Goal: Task Accomplishment & Management: Manage account settings

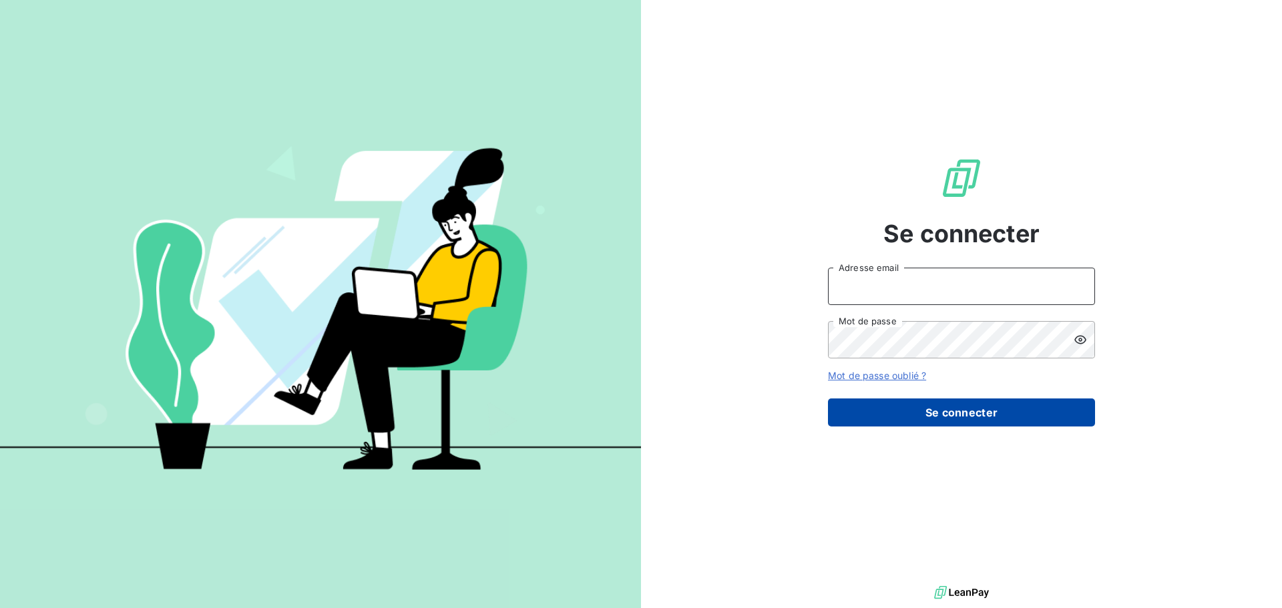
type input "[PERSON_NAME][EMAIL_ADDRESS][DOMAIN_NAME]"
click at [921, 417] on button "Se connecter" at bounding box center [961, 413] width 267 height 28
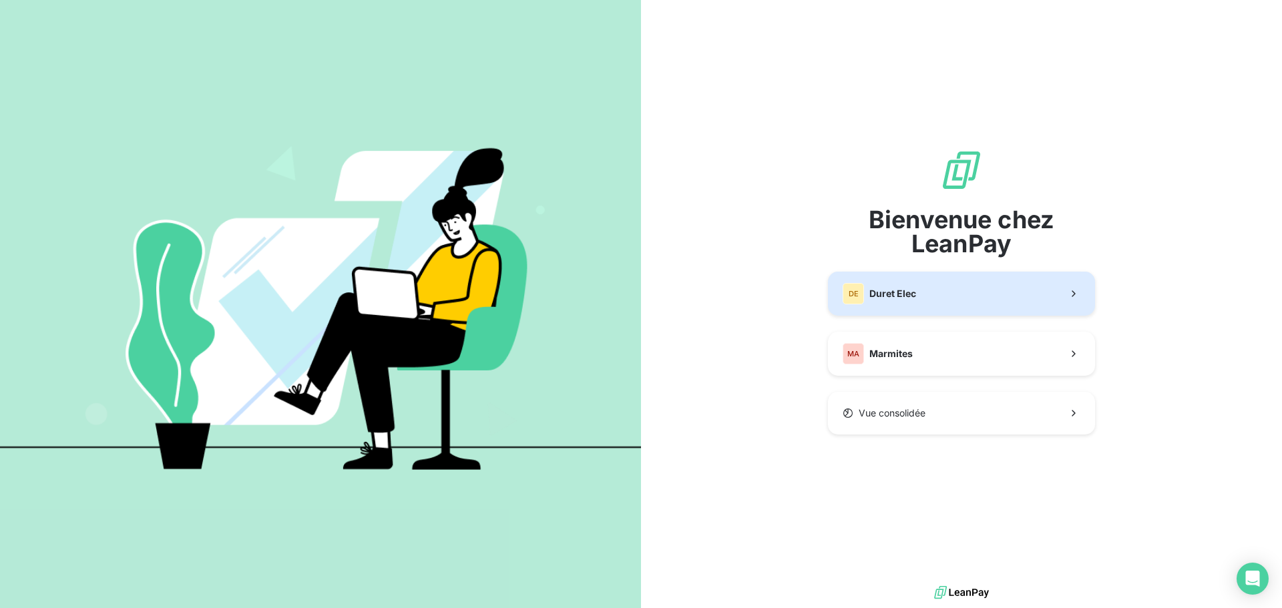
click at [926, 297] on button "DE Duret Elec" at bounding box center [961, 294] width 267 height 44
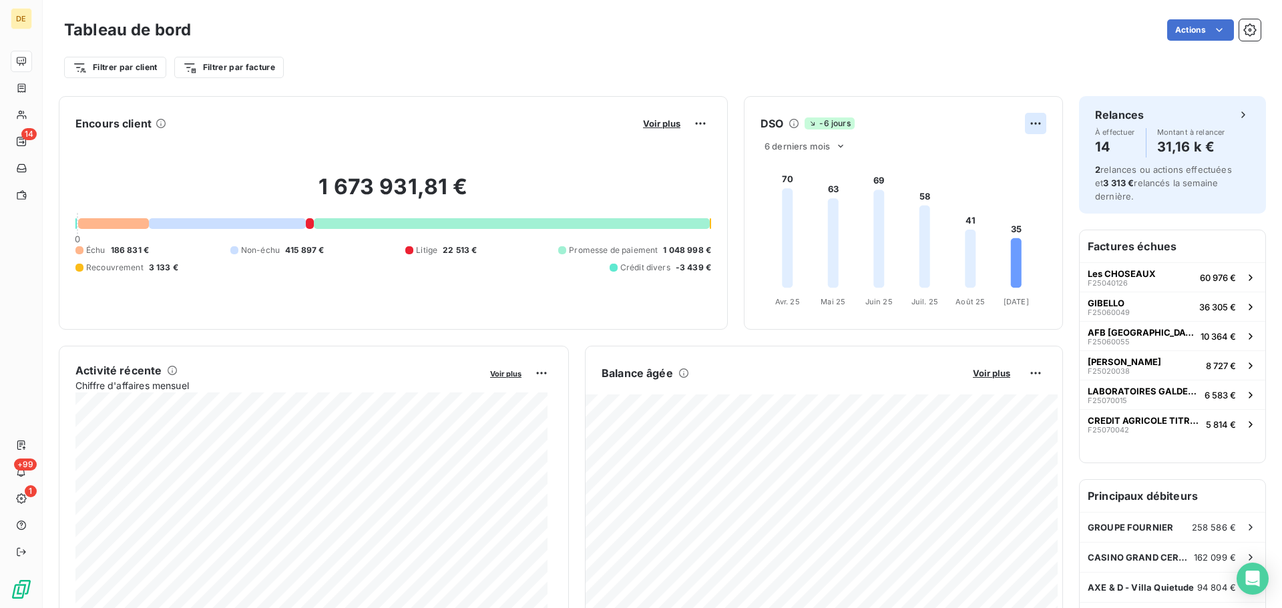
click at [1024, 126] on html "DE 14 +99 1 Tableau de bord Actions Filtrer par client Filtrer par facture Enco…" at bounding box center [641, 304] width 1282 height 608
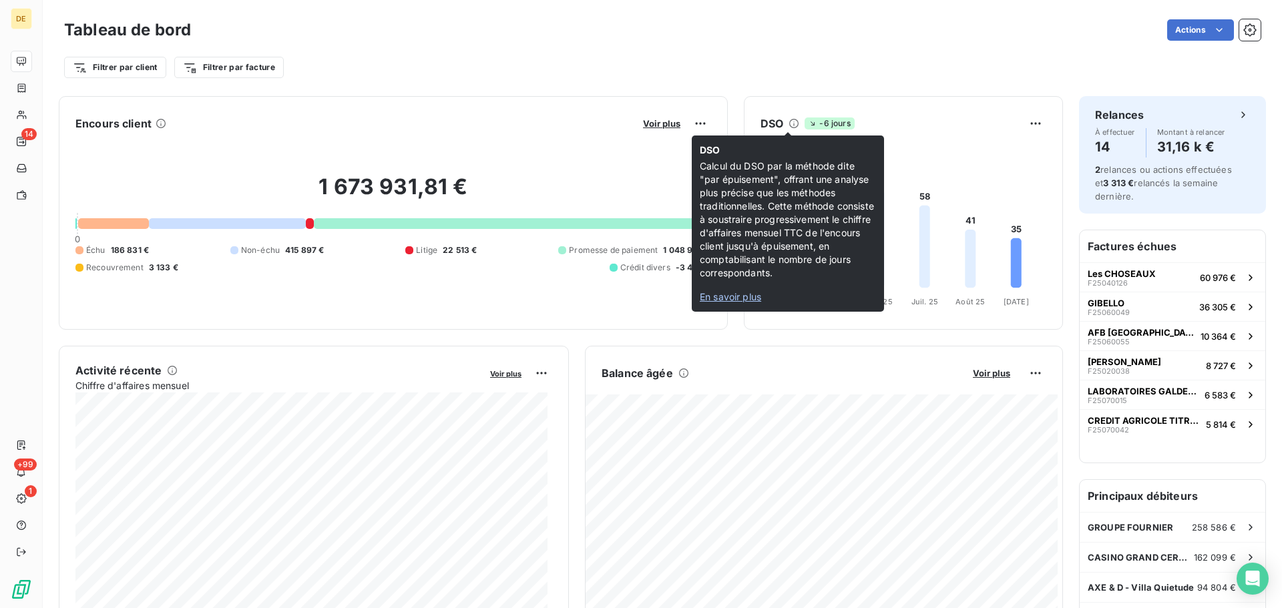
click at [726, 294] on span "En savoir plus" at bounding box center [730, 296] width 61 height 11
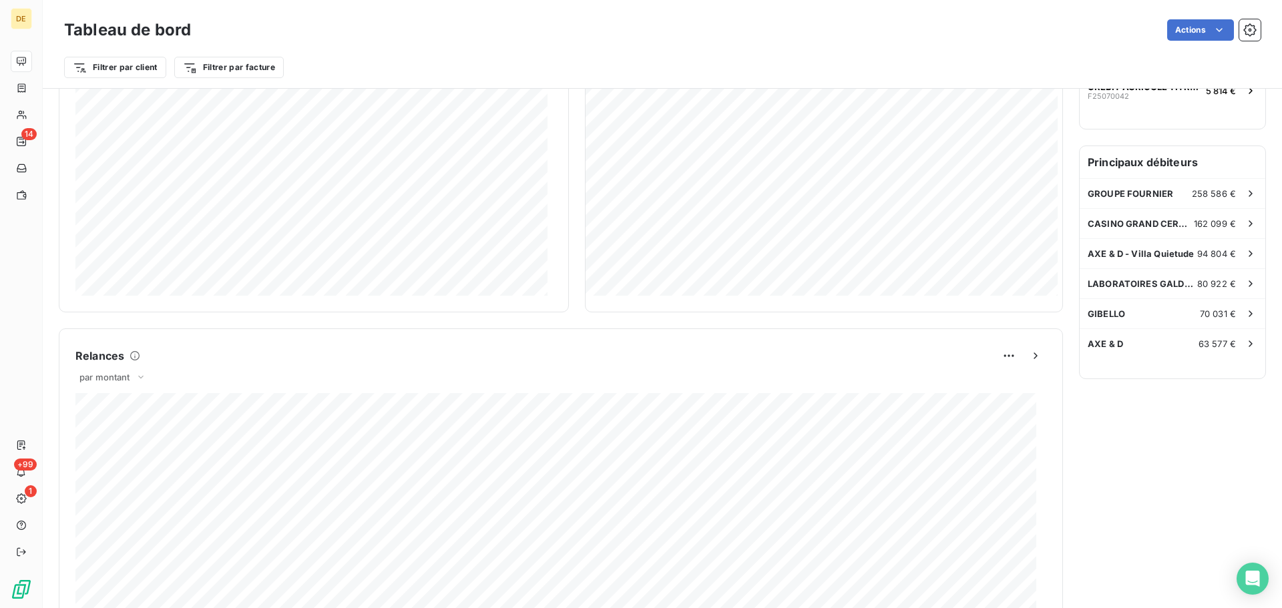
scroll to position [67, 0]
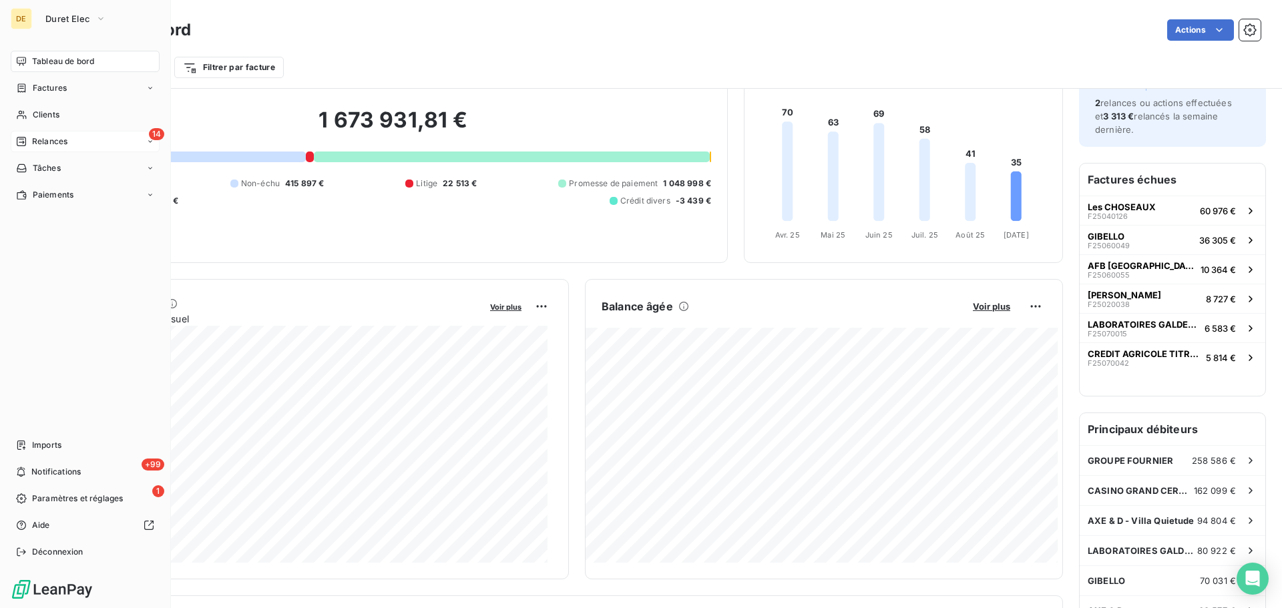
click at [27, 138] on div "Relances" at bounding box center [41, 142] width 51 height 12
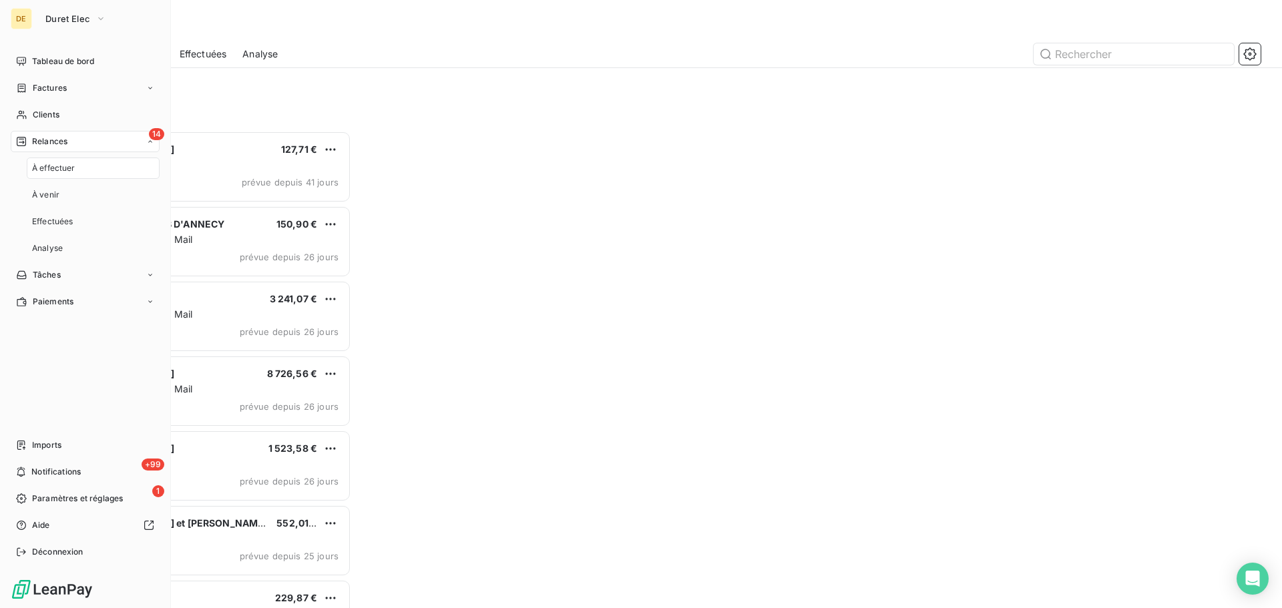
scroll to position [467, 277]
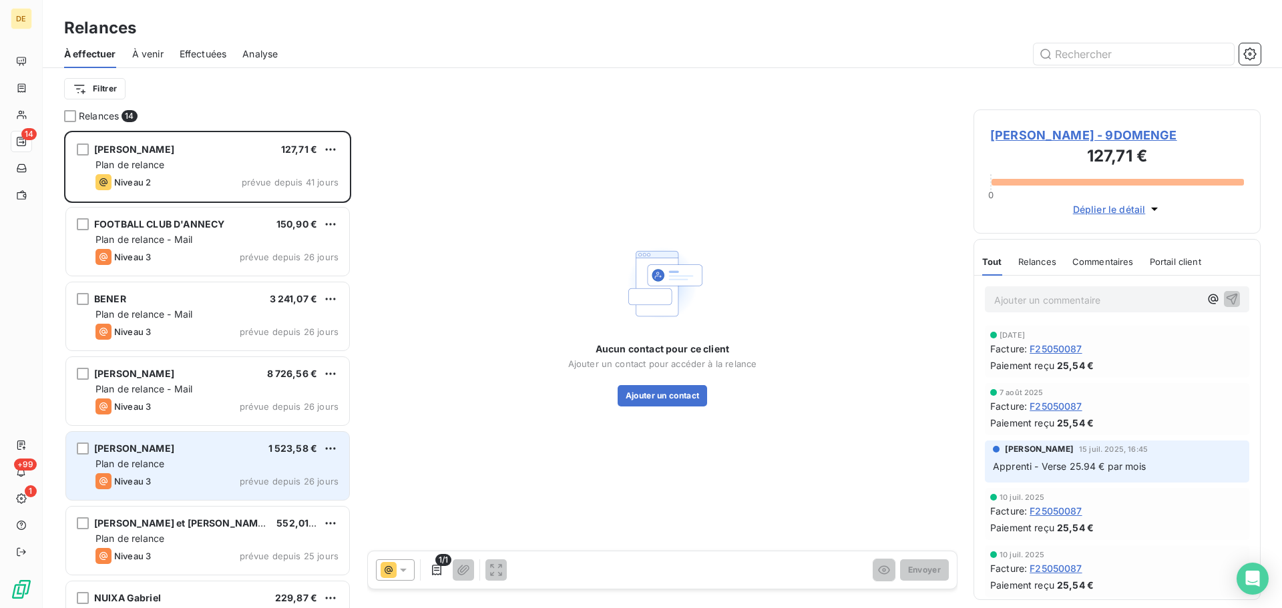
click at [178, 460] on div "Plan de relance" at bounding box center [216, 463] width 243 height 13
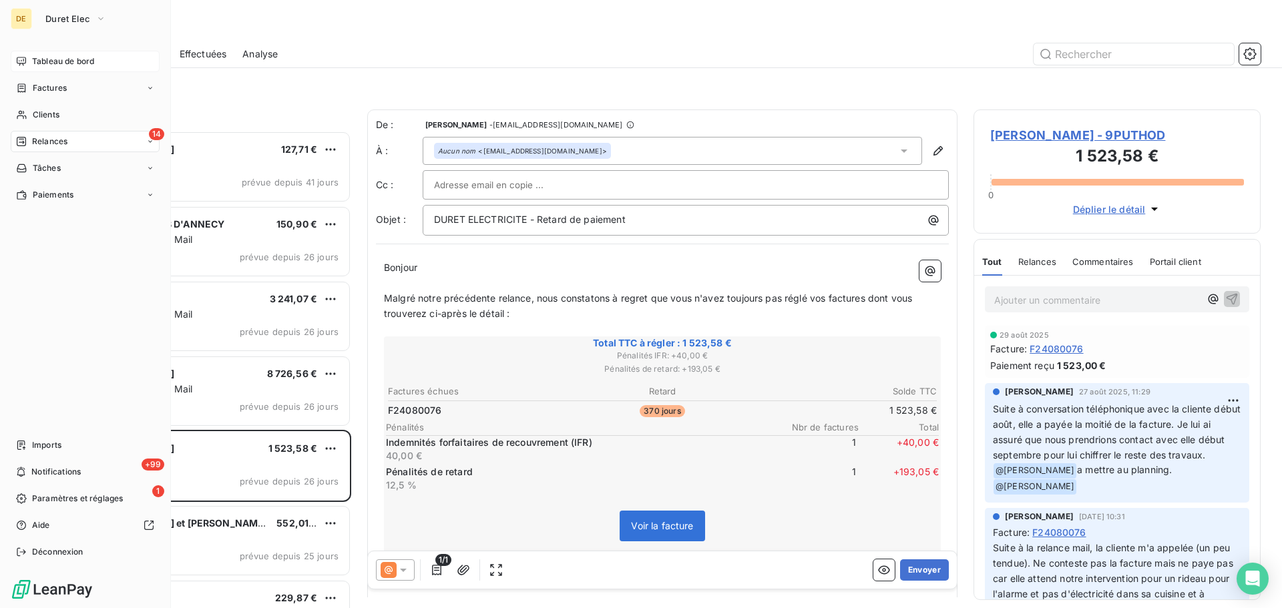
click at [35, 60] on span "Tableau de bord" at bounding box center [63, 61] width 62 height 12
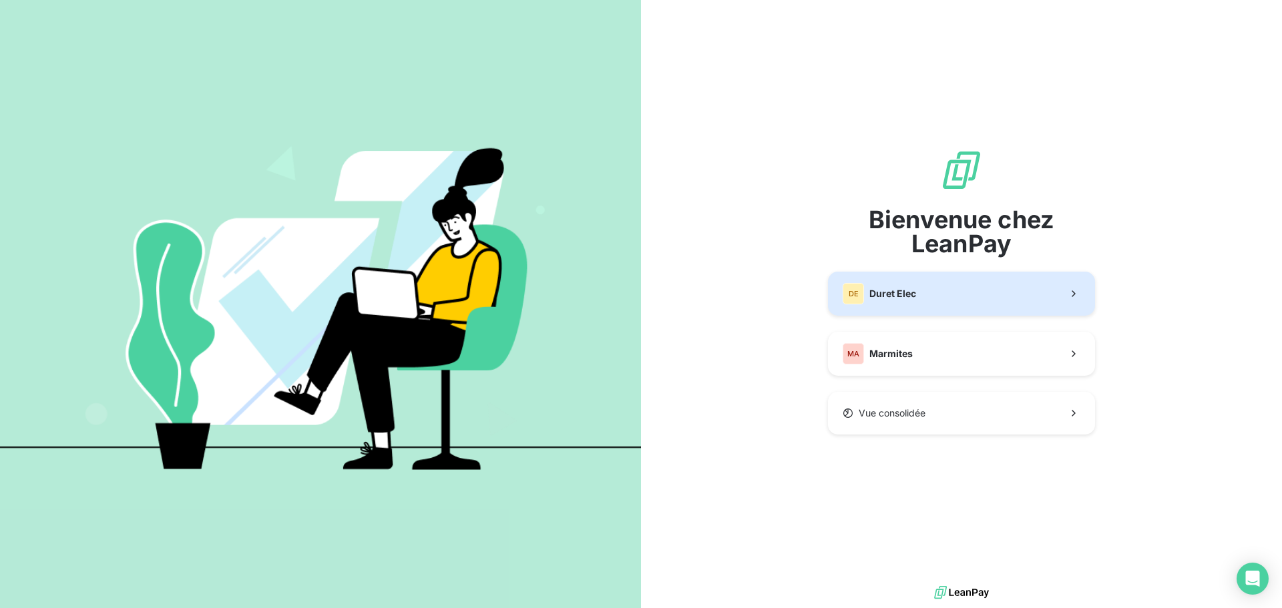
click at [873, 298] on span "Duret Elec" at bounding box center [892, 293] width 47 height 13
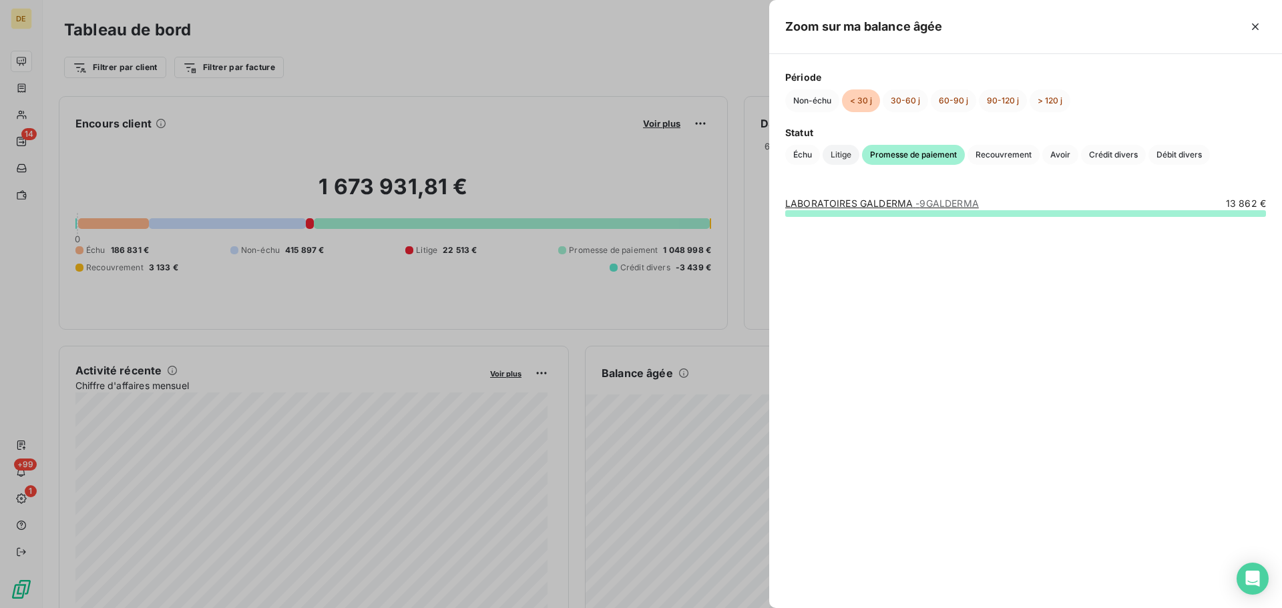
click at [849, 156] on span "Litige" at bounding box center [841, 155] width 37 height 20
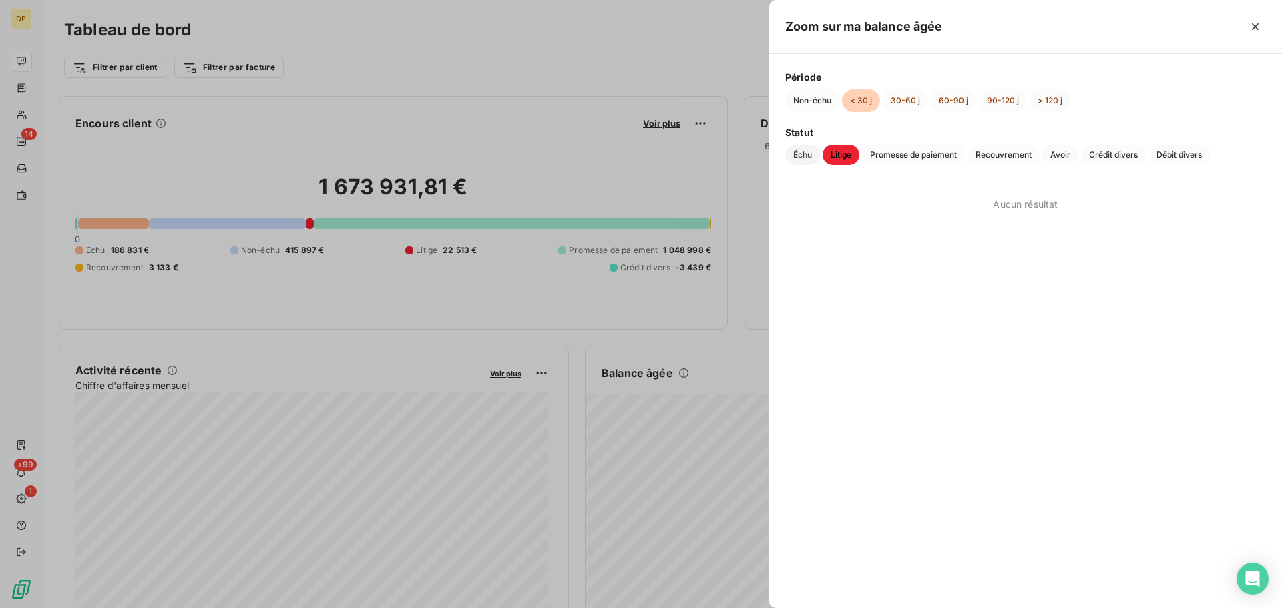
click at [804, 154] on span "Échu" at bounding box center [802, 155] width 35 height 20
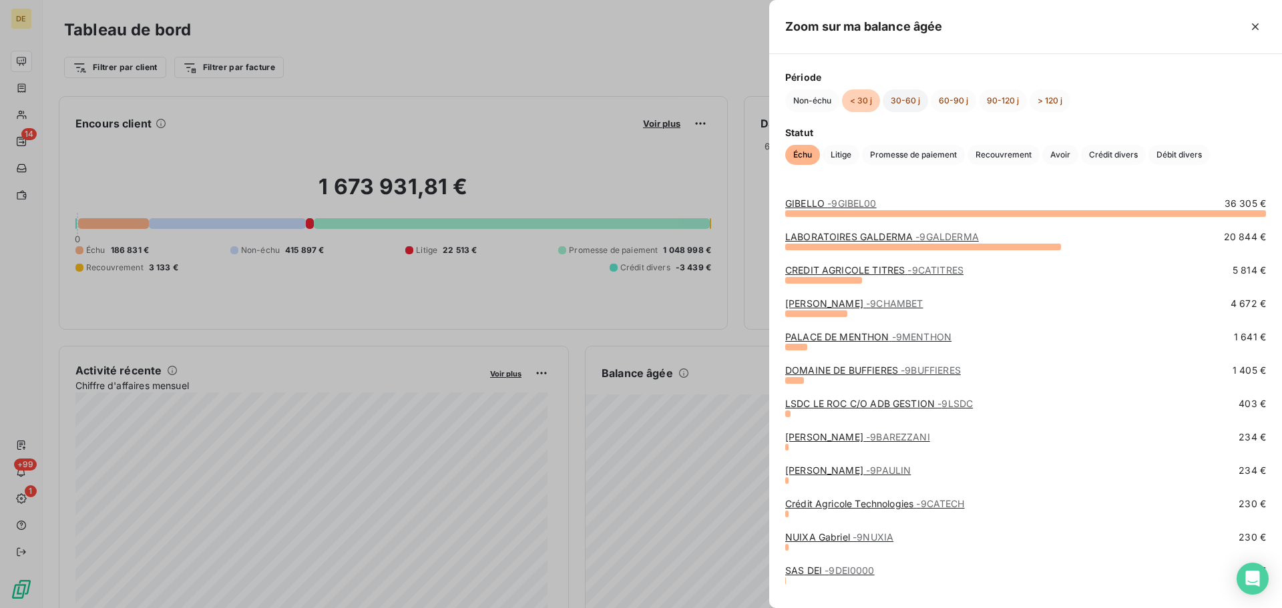
click at [907, 101] on button "30-60 j" at bounding box center [905, 100] width 45 height 23
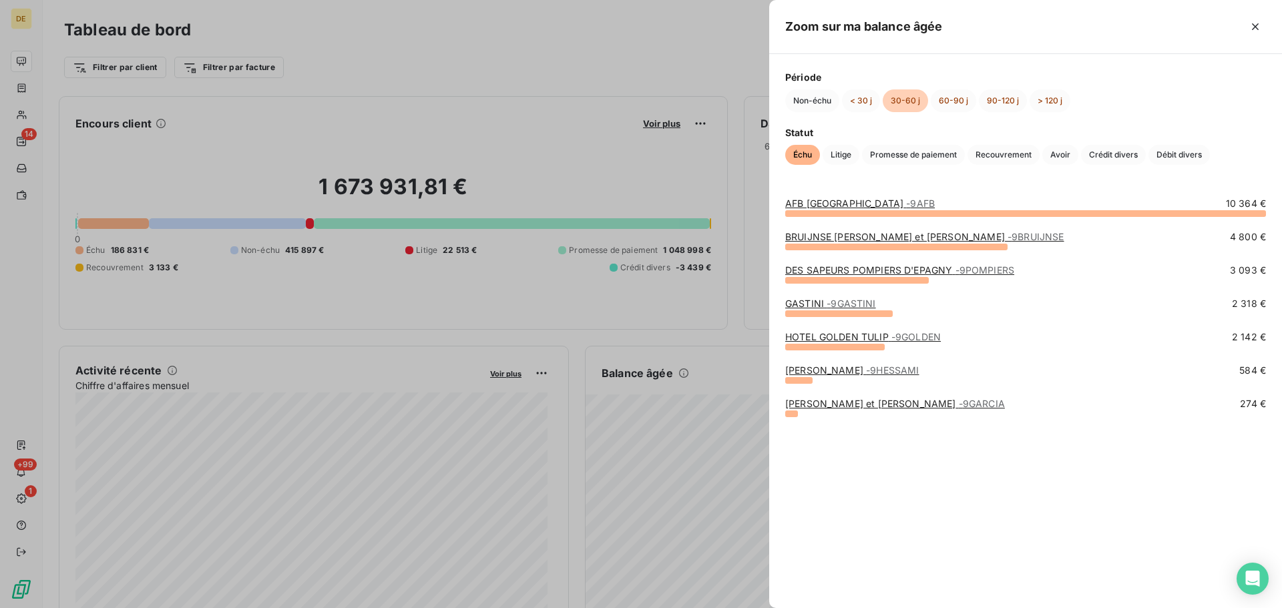
click at [511, 63] on div at bounding box center [641, 304] width 1282 height 608
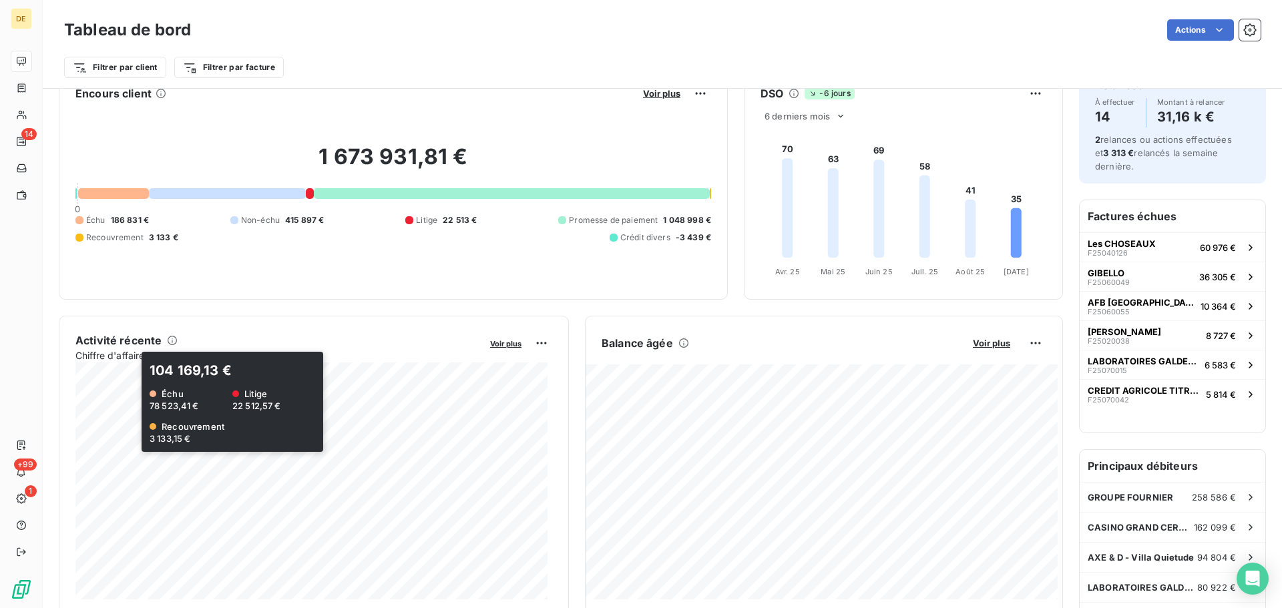
scroll to position [1, 0]
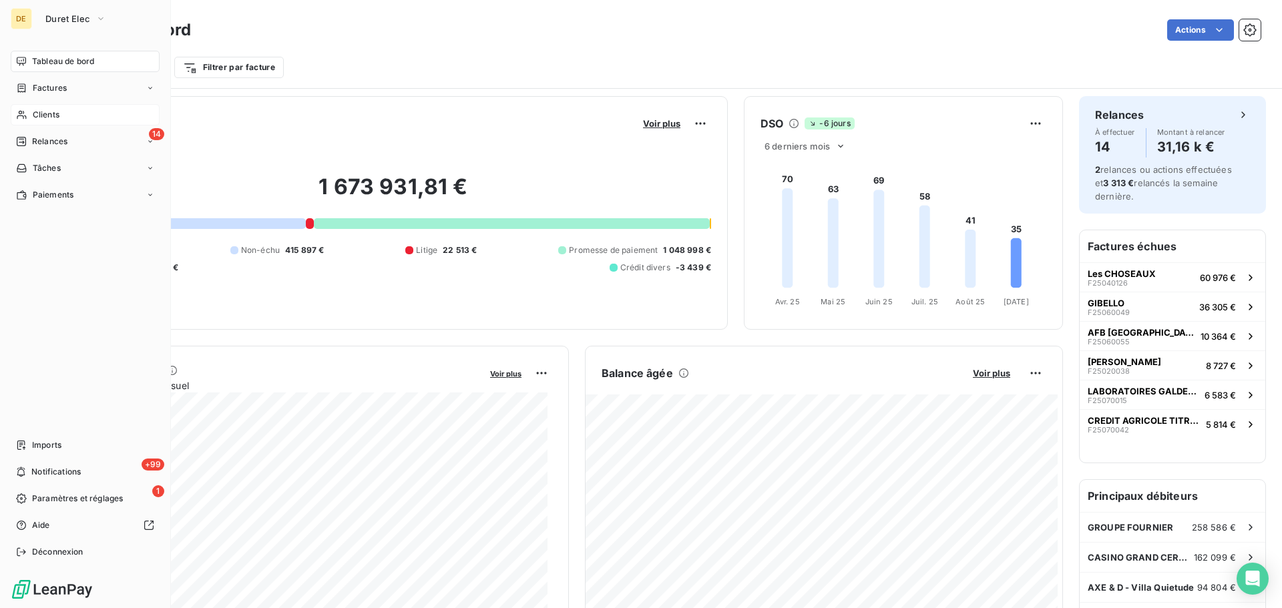
click at [23, 111] on icon at bounding box center [21, 114] width 11 height 11
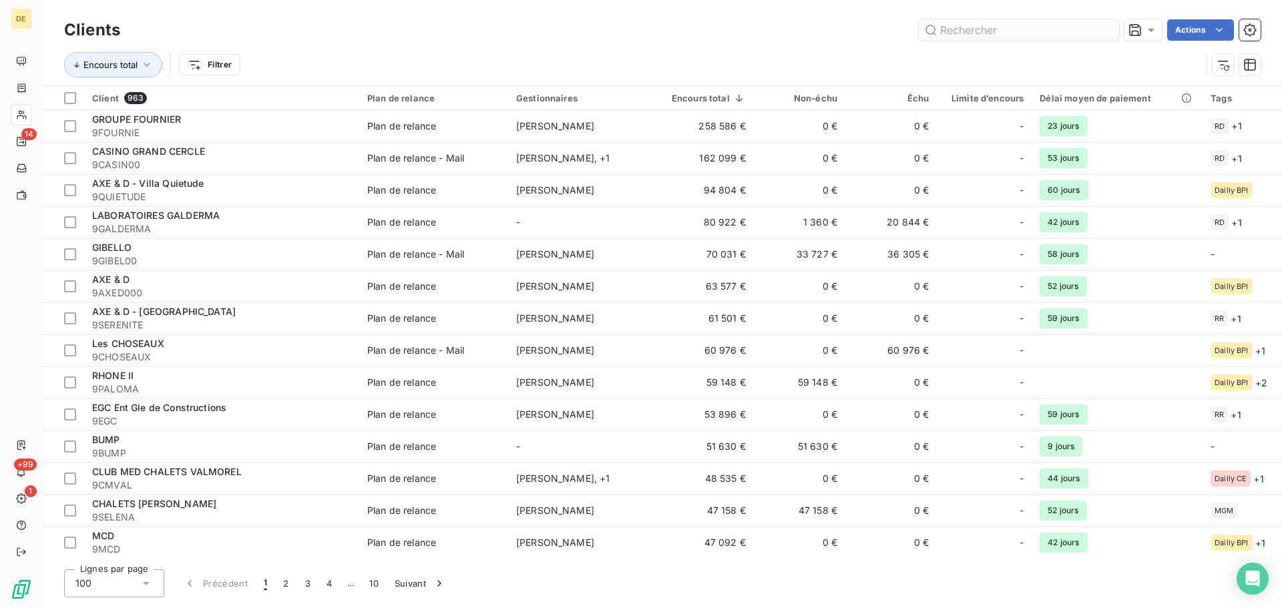
click at [970, 29] on input "text" at bounding box center [1019, 29] width 200 height 21
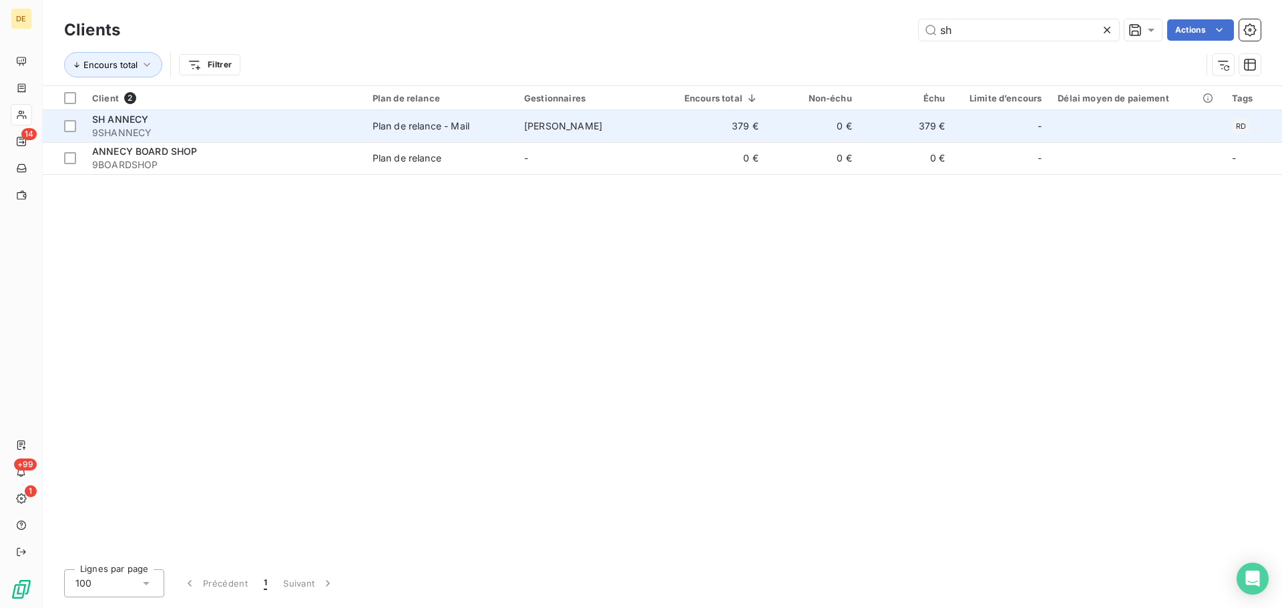
type input "sh"
click at [535, 123] on span "Camille SOUFFLET" at bounding box center [563, 125] width 78 height 11
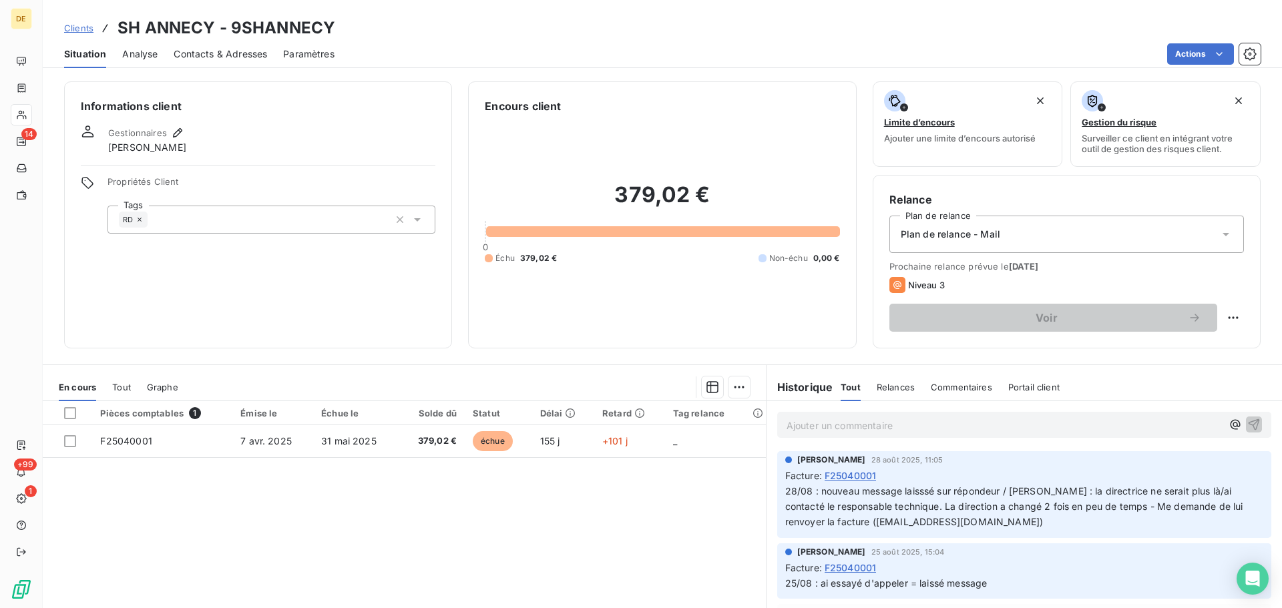
click at [891, 432] on p "Ajouter un commentaire ﻿" at bounding box center [1003, 425] width 435 height 17
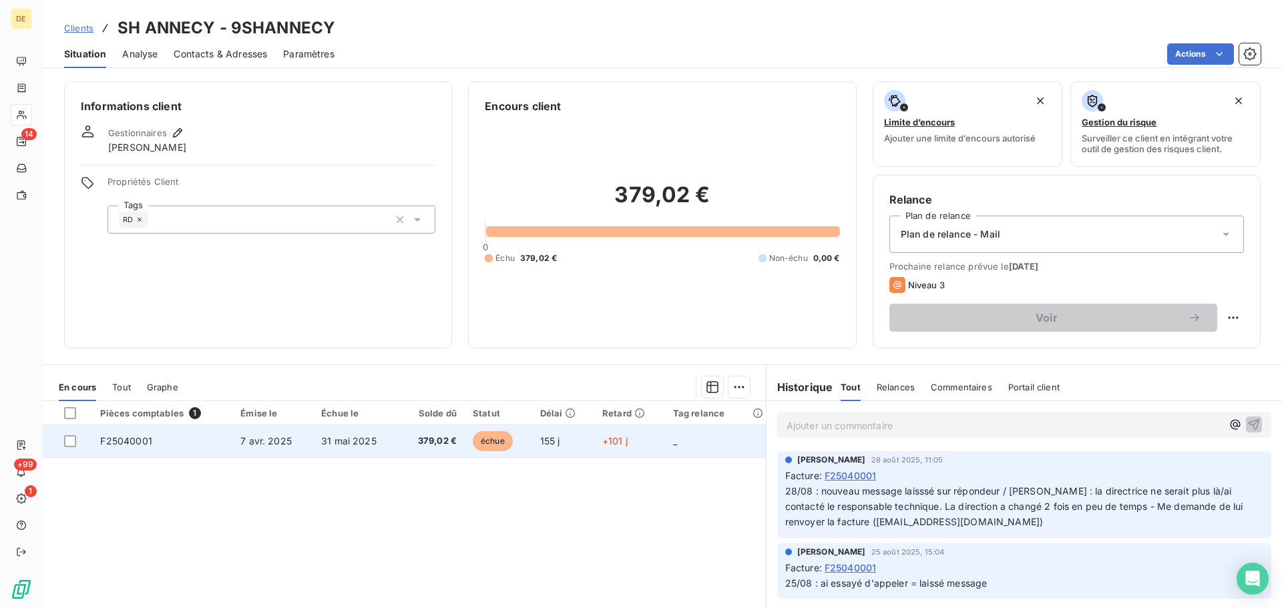
click at [553, 437] on span "155 j" at bounding box center [550, 440] width 20 height 11
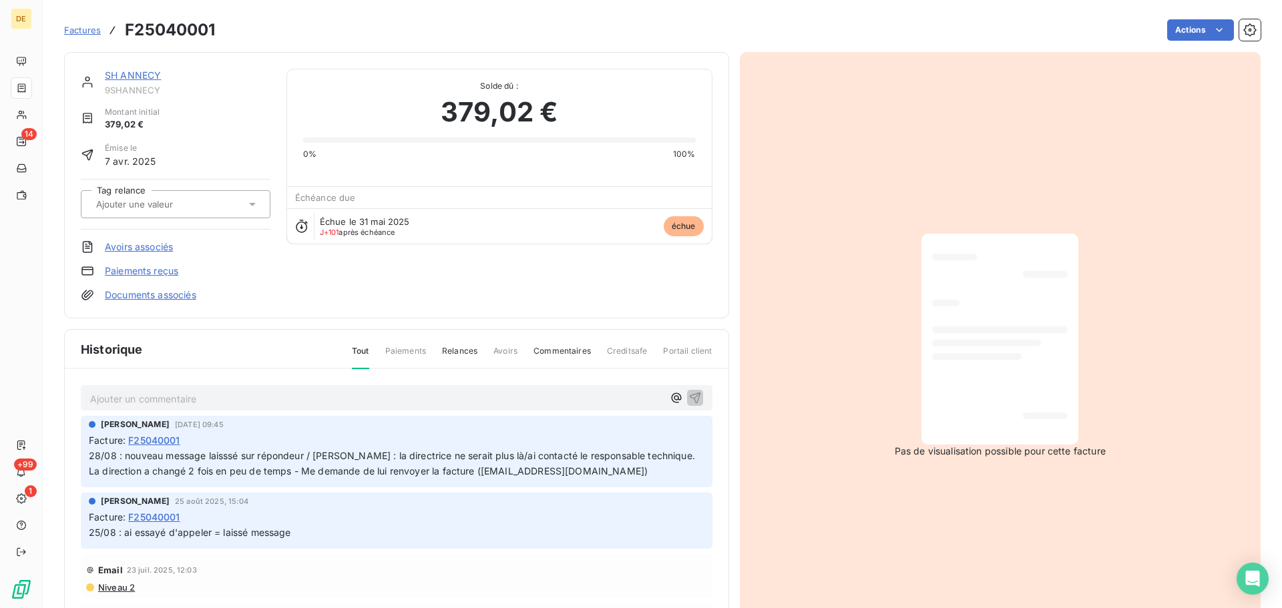
click at [308, 397] on p "Ajouter un commentaire ﻿" at bounding box center [376, 399] width 573 height 17
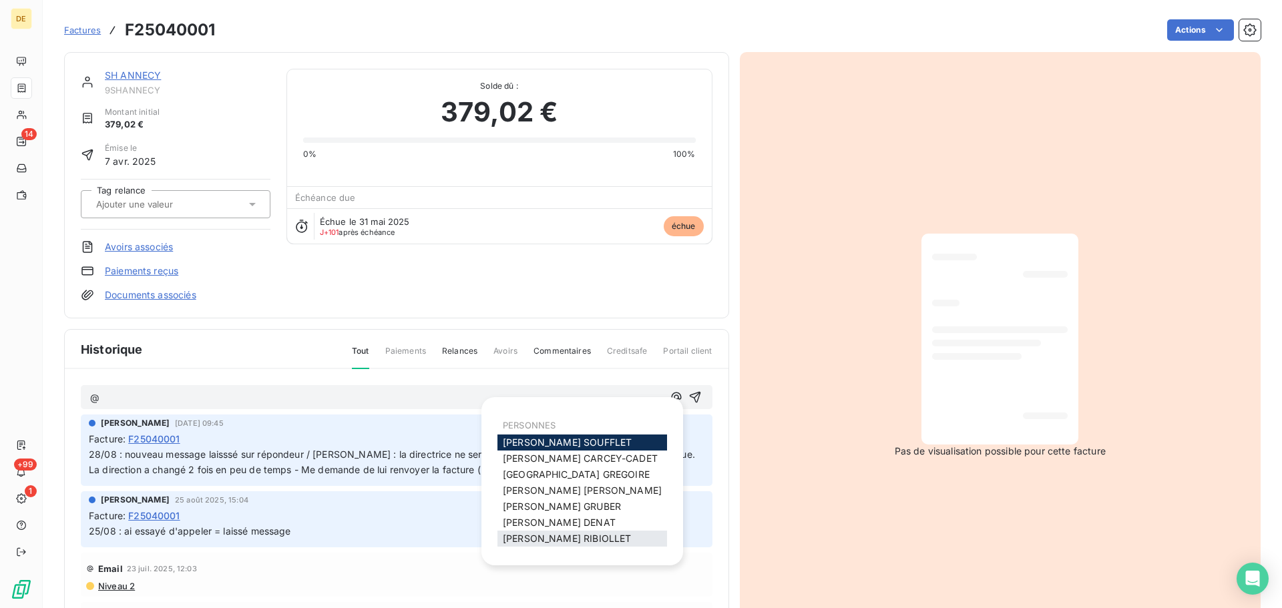
click at [555, 536] on span "Robin RIBIOLLET" at bounding box center [567, 538] width 128 height 11
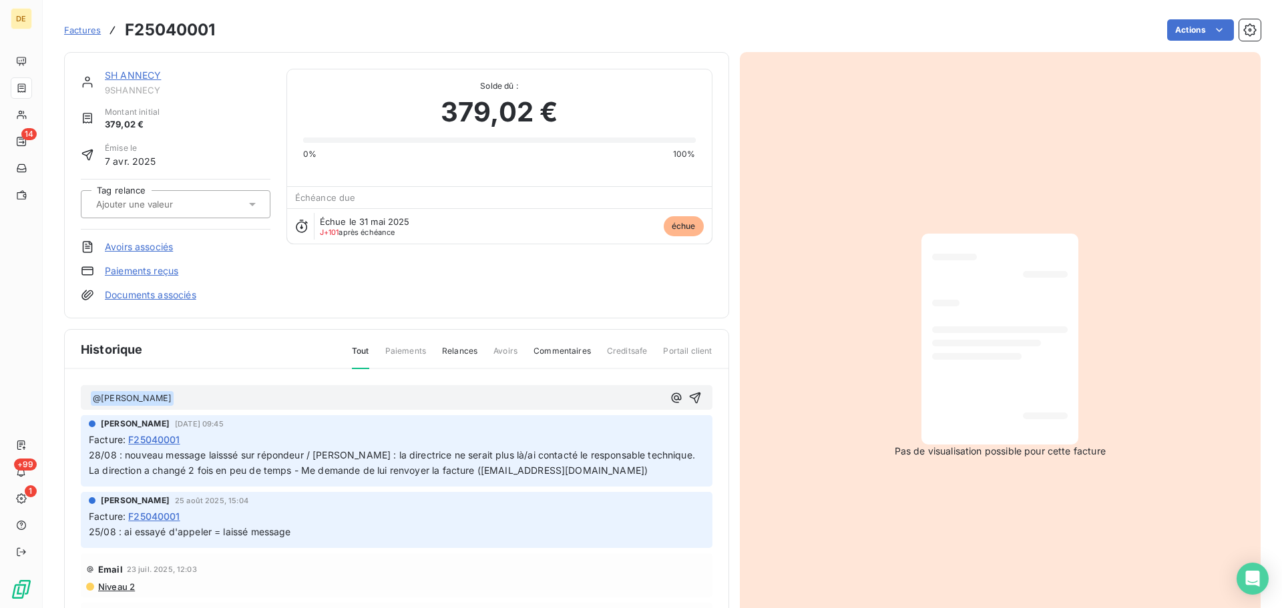
click at [222, 401] on p "﻿ @ Robin RIBIOLLET ﻿ ﻿" at bounding box center [376, 399] width 573 height 16
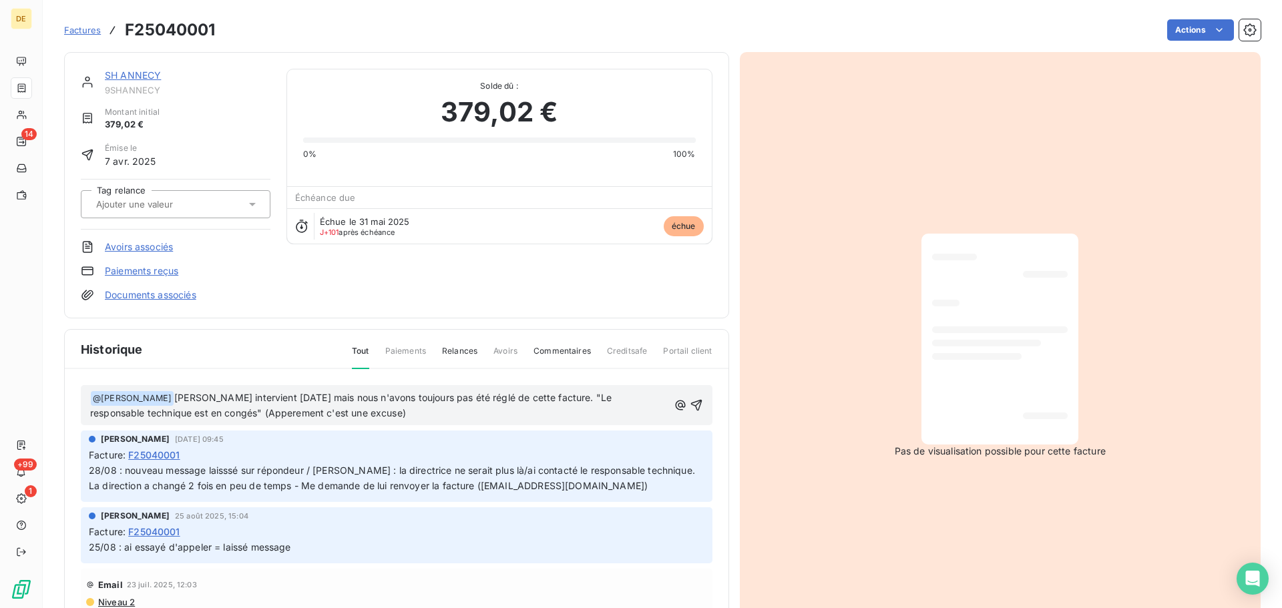
click at [257, 410] on span "Abdel intervient samedi mais nous n'avons toujours pas été réglé de cette factu…" at bounding box center [352, 405] width 524 height 27
click at [381, 415] on p "﻿ @ Robin RIBIOLLET ﻿ Abdel intervient samedi mais nous n'avons toujours pas ét…" at bounding box center [379, 406] width 578 height 31
click at [483, 410] on p "﻿ @ Robin RIBIOLLET ﻿ Abdel intervient samedi mais nous n'avons toujours pas ét…" at bounding box center [379, 406] width 578 height 31
click at [541, 397] on span "Abdel intervient samedi mais nous n'avons toujours pas été réglé de cette factu…" at bounding box center [352, 405] width 524 height 27
click at [638, 411] on p "﻿ @ Robin RIBIOLLET ﻿ Abdel intervient samedi mais nous n'avons toujours pas ét…" at bounding box center [379, 406] width 578 height 31
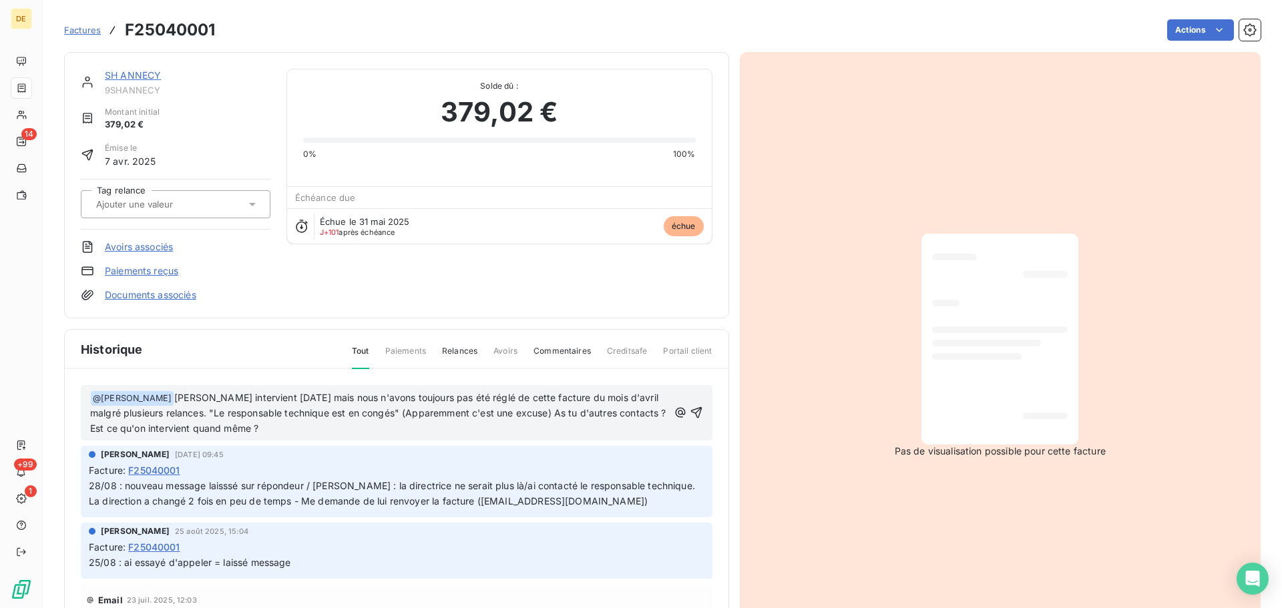
click at [242, 400] on span "Abdel intervient samedi mais nous n'avons toujours pas été réglé de cette factu…" at bounding box center [379, 413] width 579 height 43
click at [690, 411] on icon "button" at bounding box center [695, 412] width 11 height 11
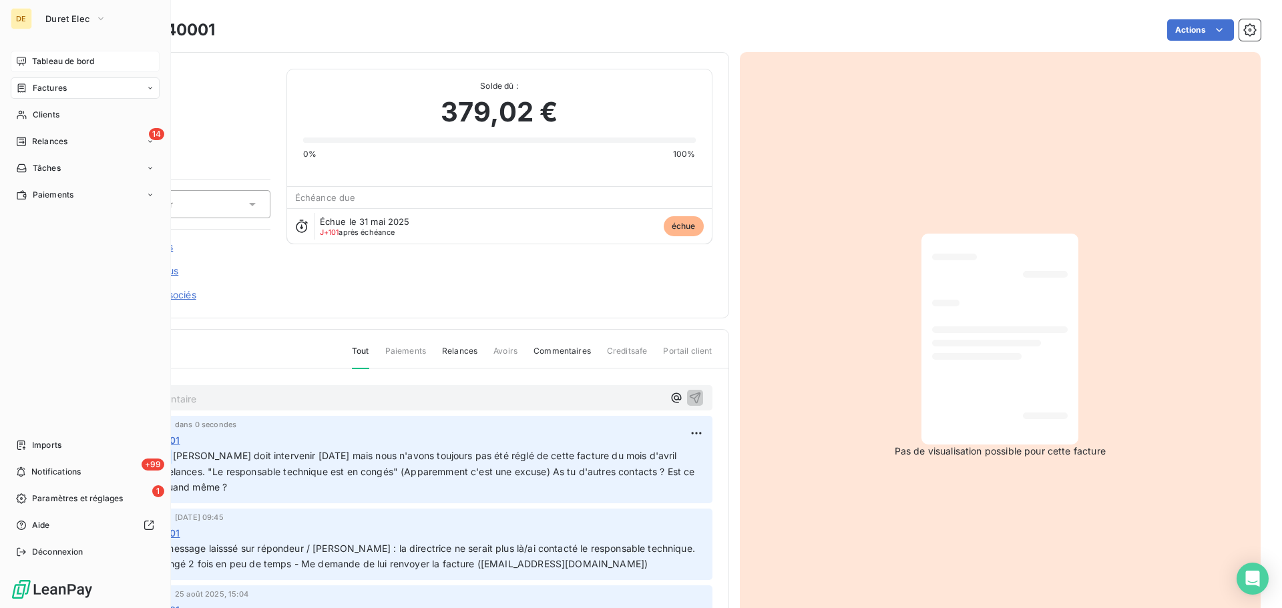
click at [48, 58] on span "Tableau de bord" at bounding box center [63, 61] width 62 height 12
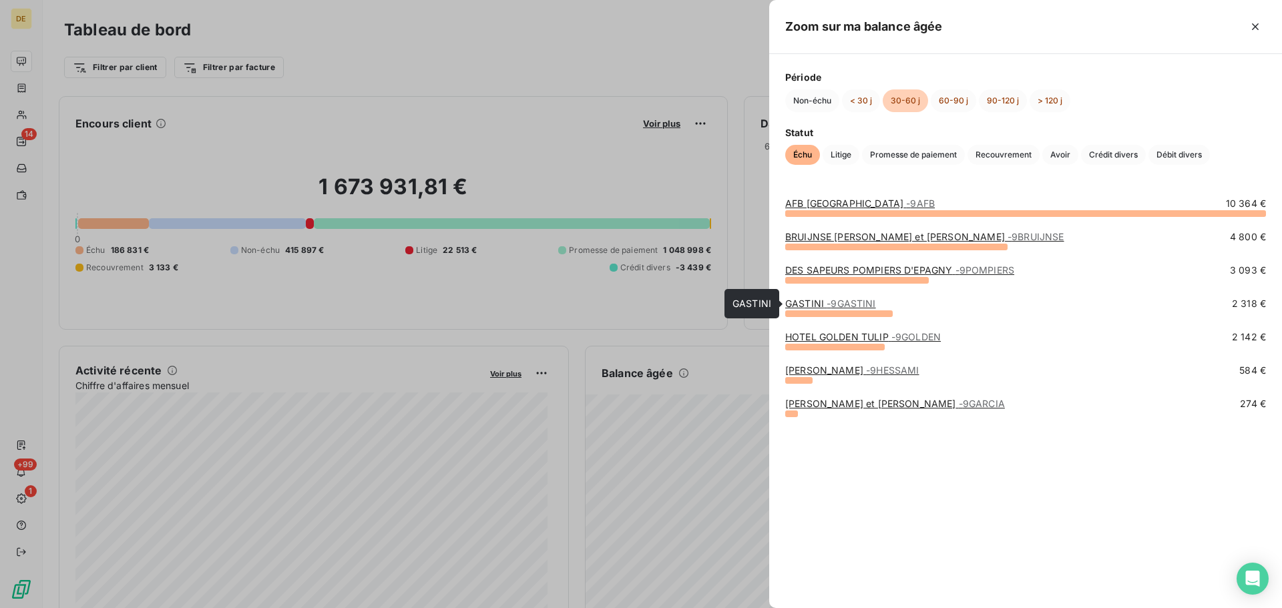
click at [847, 302] on span "- 9GASTINI" at bounding box center [851, 303] width 49 height 11
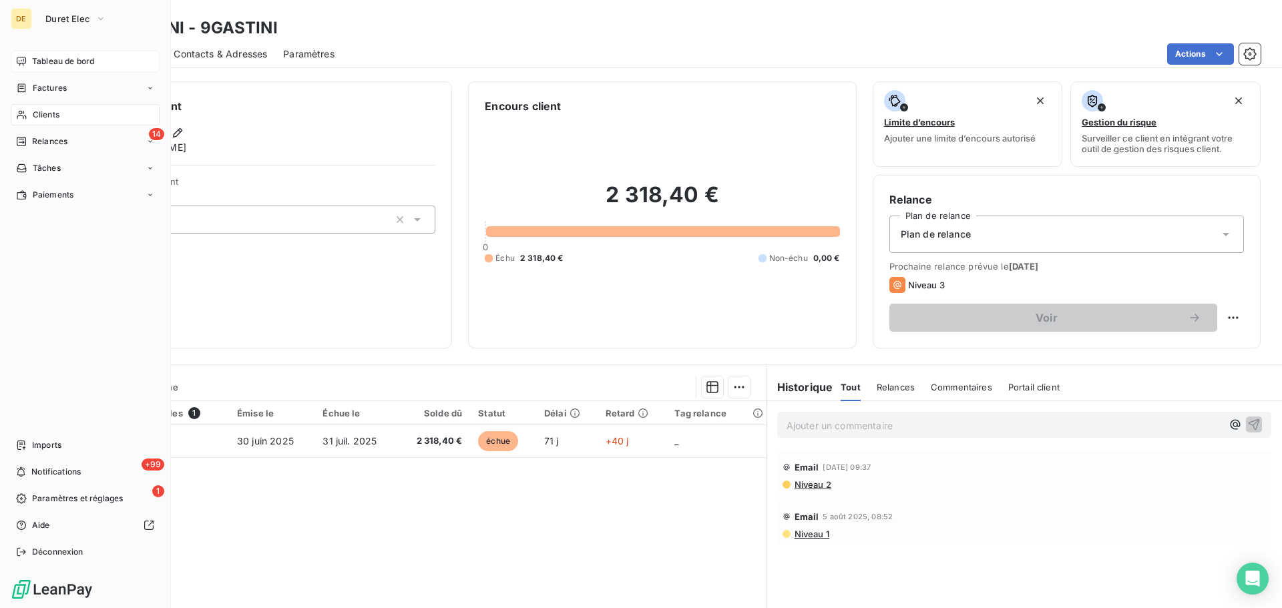
click at [35, 61] on span "Tableau de bord" at bounding box center [63, 61] width 62 height 12
